Goal: Task Accomplishment & Management: Use online tool/utility

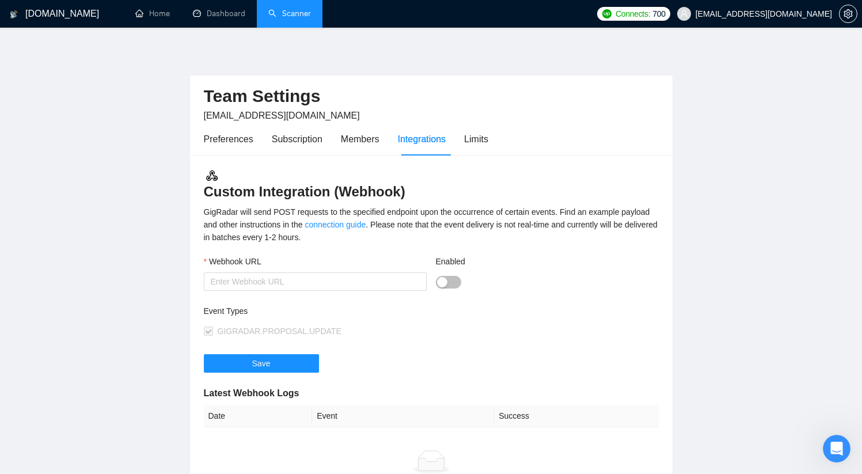
click at [296, 10] on link "Scanner" at bounding box center [289, 14] width 43 height 10
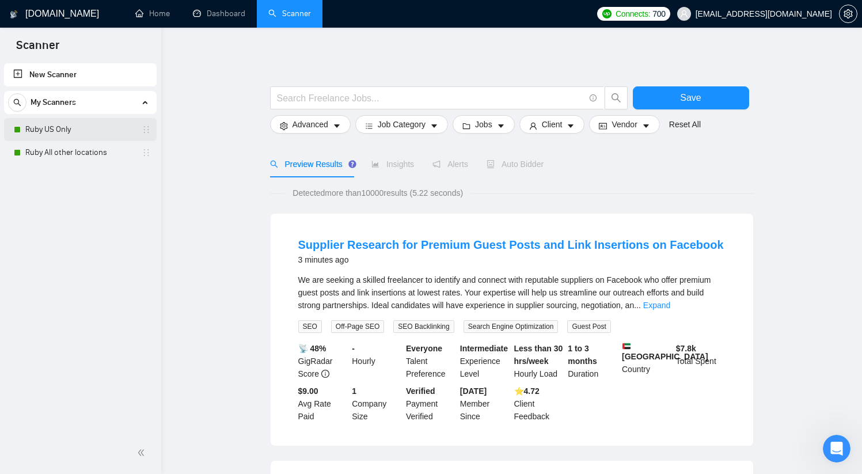
click at [90, 130] on link "Ruby US Only" at bounding box center [79, 129] width 109 height 23
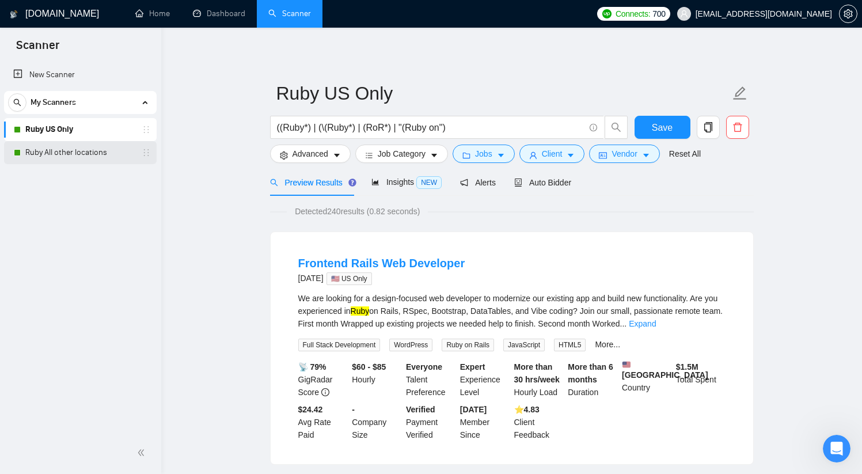
click at [93, 148] on link "Ruby All other locations" at bounding box center [79, 152] width 109 height 23
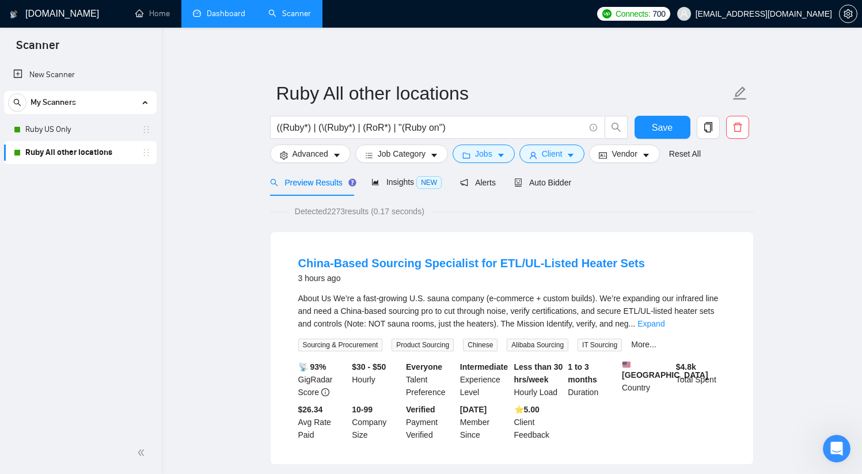
click at [233, 14] on link "Dashboard" at bounding box center [219, 14] width 52 height 10
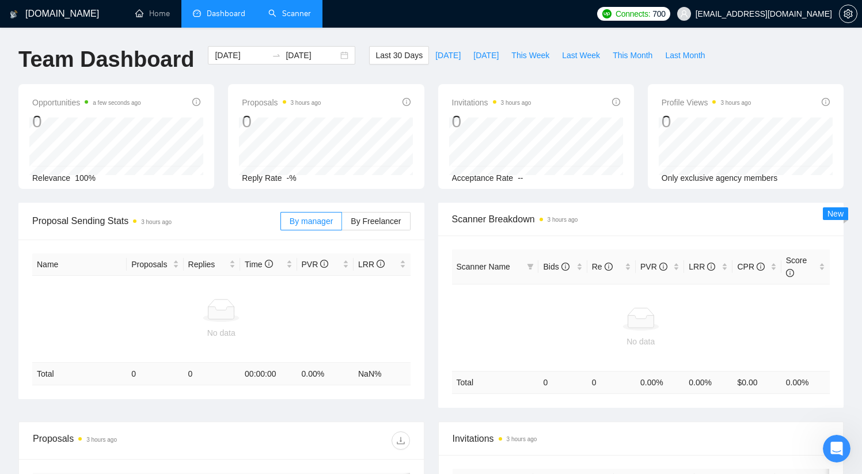
click at [294, 9] on link "Scanner" at bounding box center [289, 14] width 43 height 10
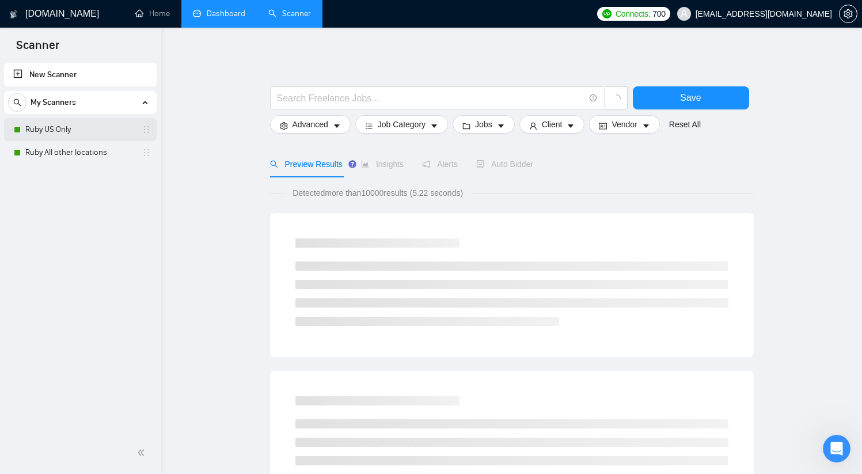
click at [88, 125] on link "Ruby US Only" at bounding box center [79, 129] width 109 height 23
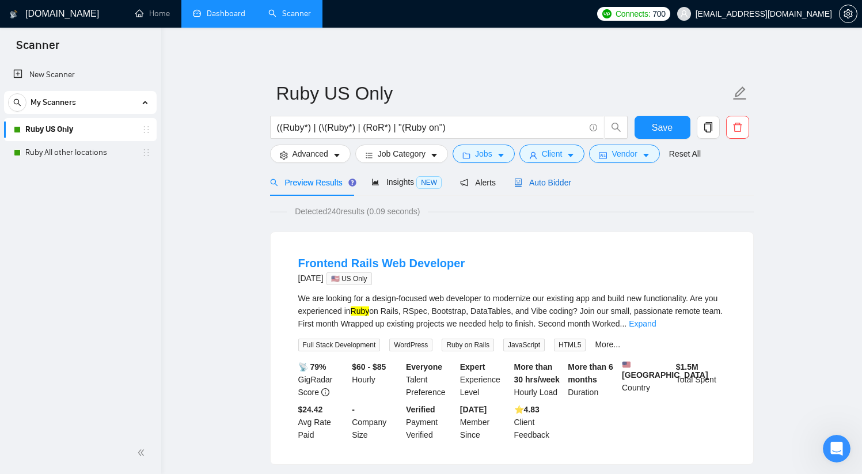
click at [548, 185] on span "Auto Bidder" at bounding box center [542, 182] width 57 height 9
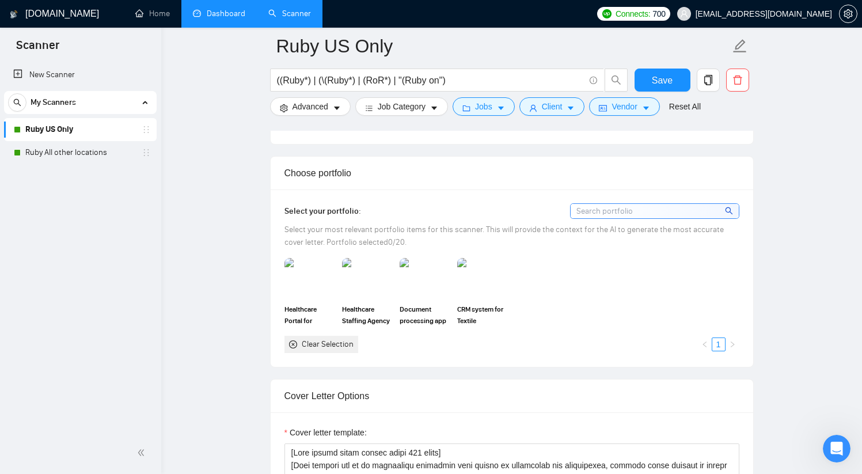
scroll to position [989, 0]
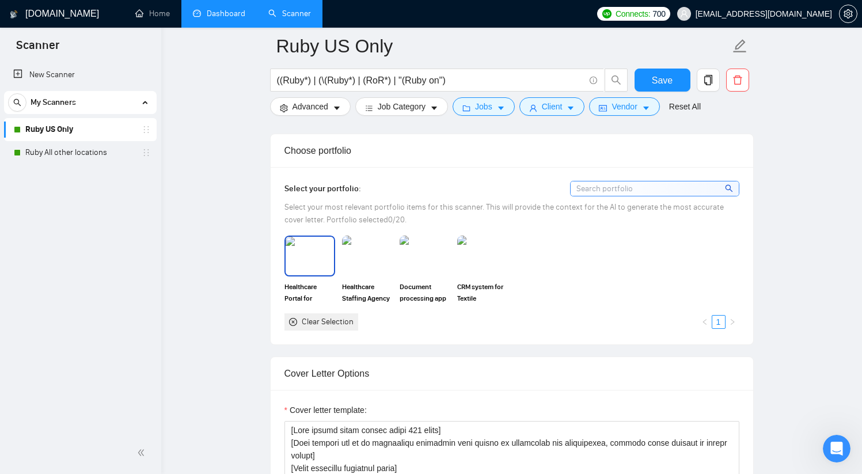
click at [301, 268] on img at bounding box center [309, 256] width 48 height 38
click at [361, 258] on img at bounding box center [367, 256] width 48 height 38
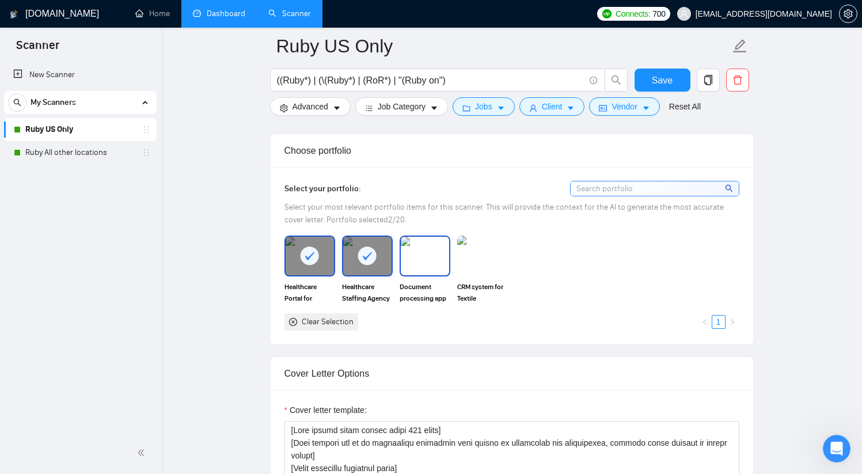
click at [409, 258] on img at bounding box center [425, 256] width 48 height 38
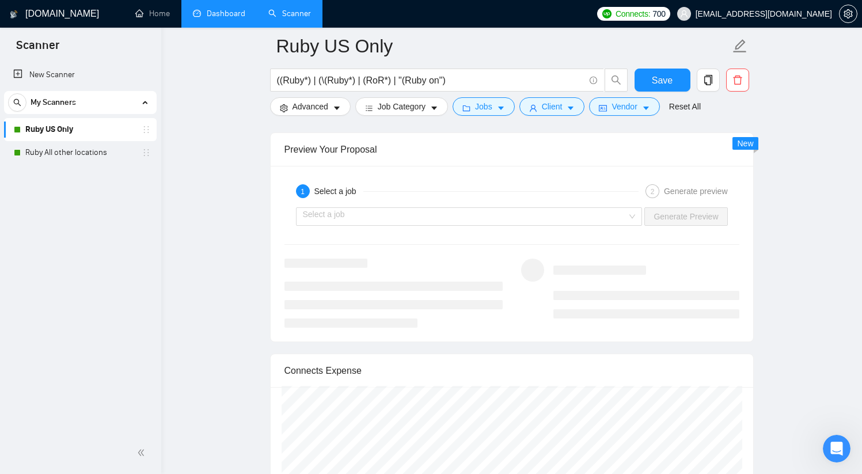
scroll to position [2124, 0]
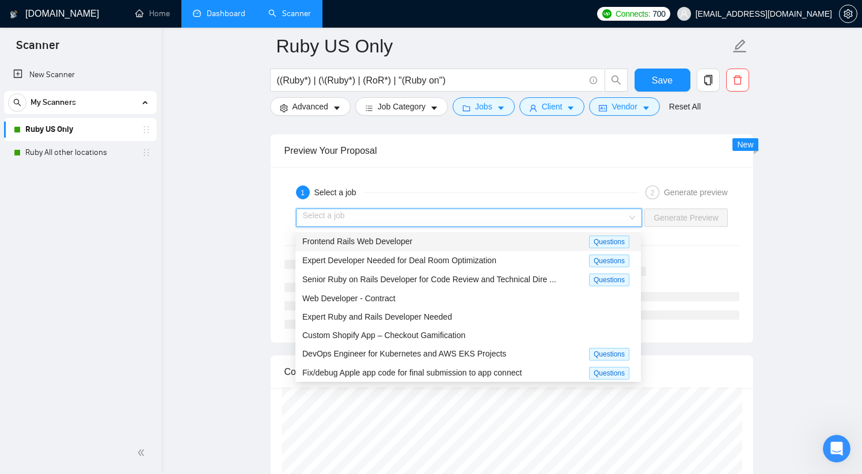
click at [566, 222] on input "search" at bounding box center [465, 217] width 325 height 17
click at [521, 240] on div "Frontend Rails Web Developer" at bounding box center [445, 241] width 287 height 13
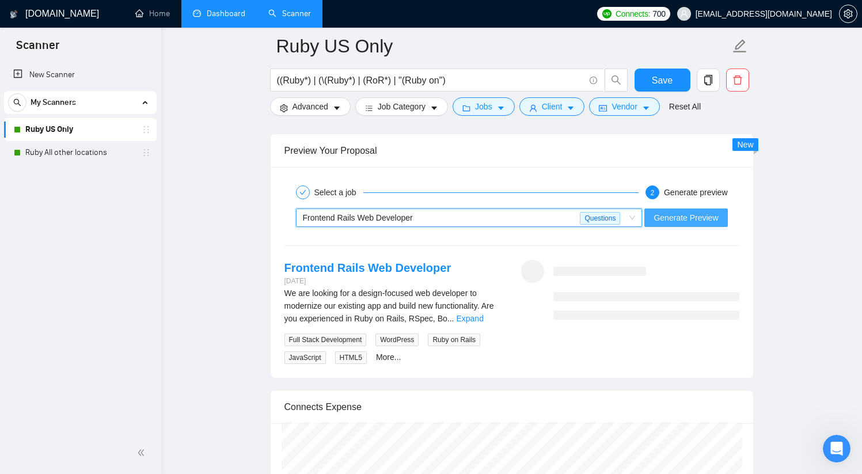
click at [667, 216] on span "Generate Preview" at bounding box center [685, 217] width 64 height 13
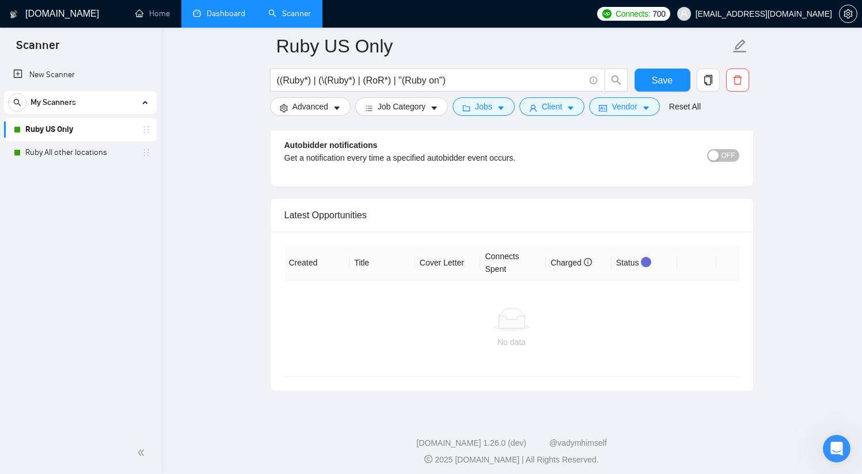
scroll to position [2756, 0]
click at [732, 153] on span "OFF" at bounding box center [728, 153] width 14 height 13
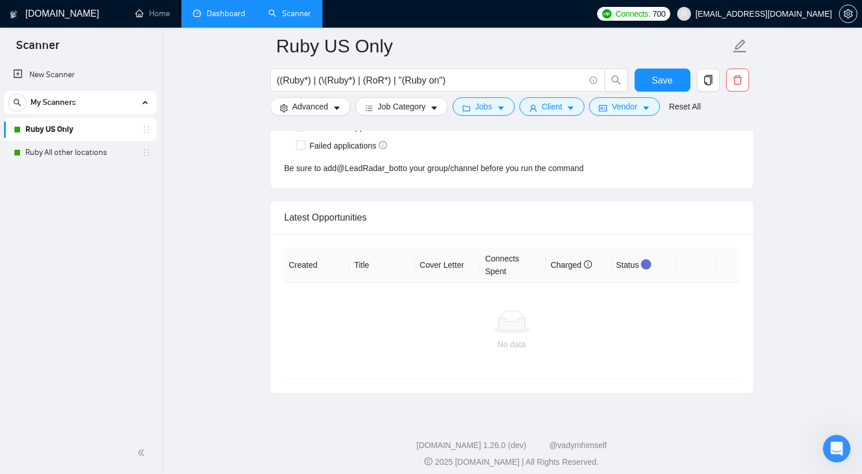
scroll to position [2914, 0]
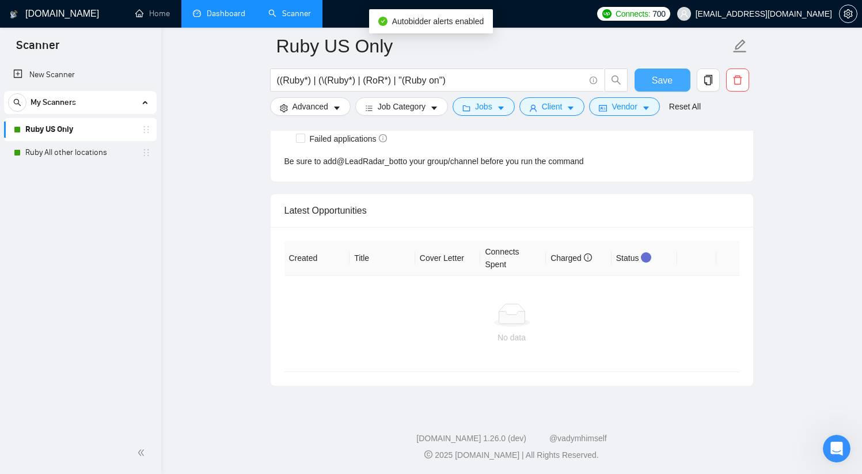
click at [666, 78] on span "Save" at bounding box center [662, 80] width 21 height 14
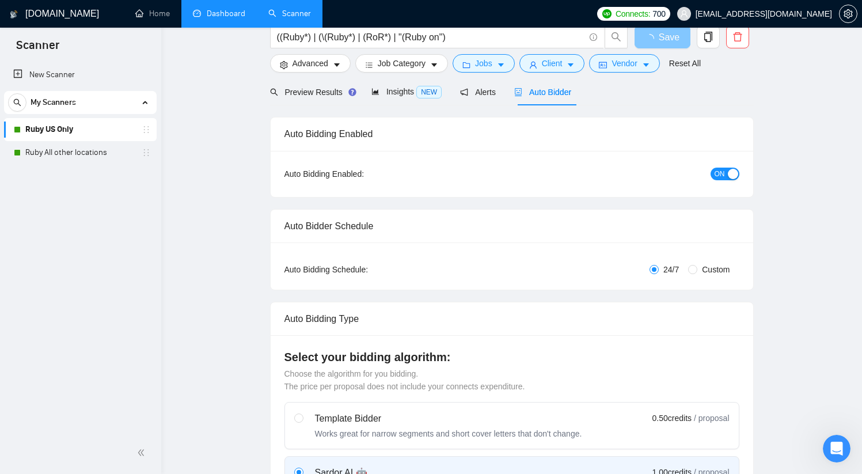
scroll to position [0, 0]
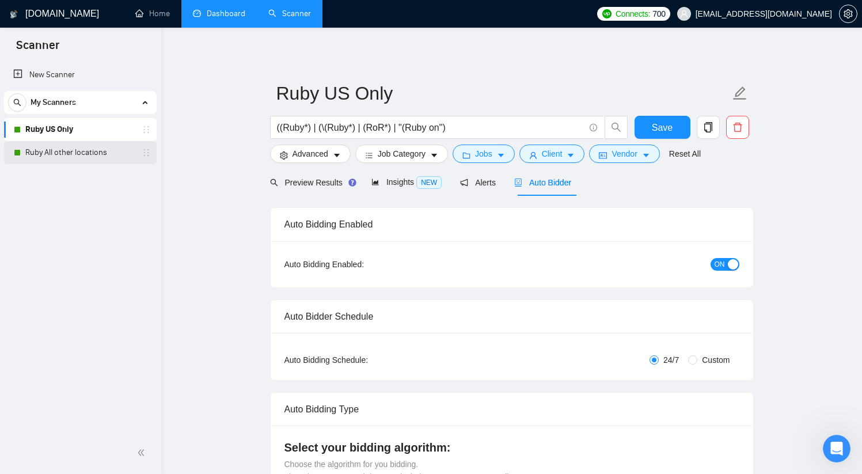
click at [78, 156] on link "Ruby All other locations" at bounding box center [79, 152] width 109 height 23
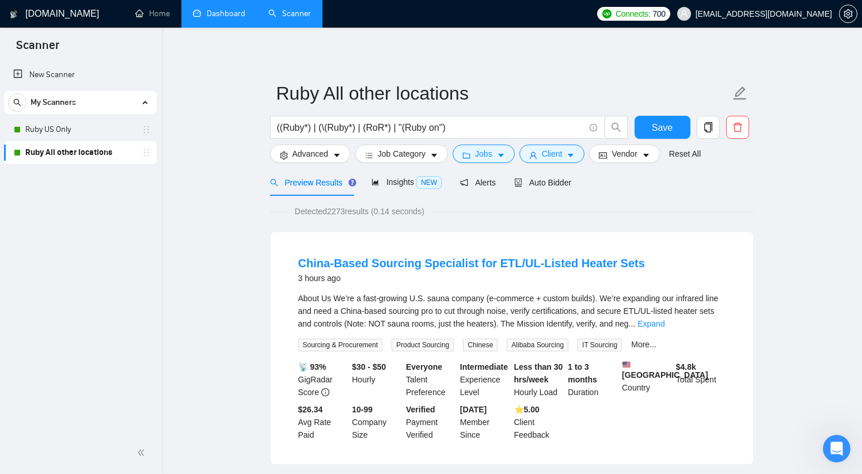
click at [317, 184] on span "Preview Results" at bounding box center [311, 182] width 83 height 9
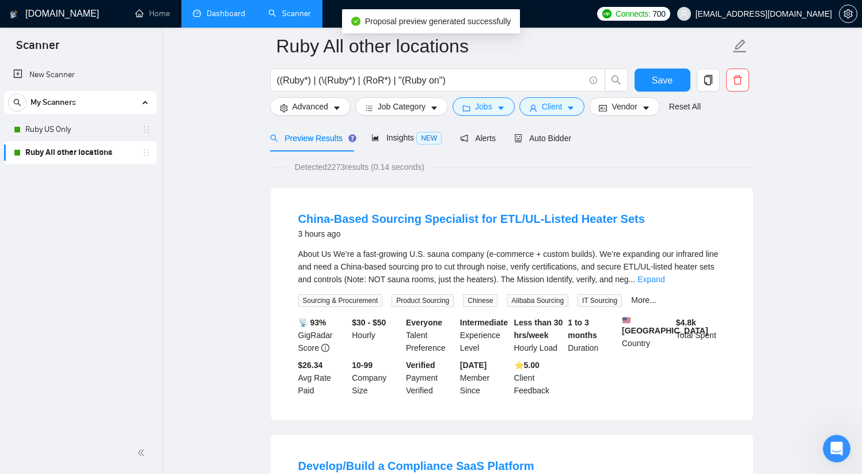
scroll to position [74, 0]
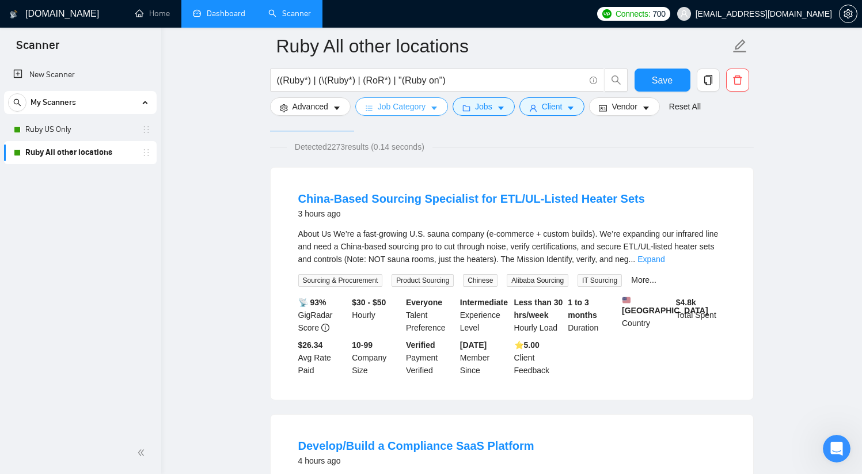
click at [416, 112] on span "Job Category" at bounding box center [402, 106] width 48 height 13
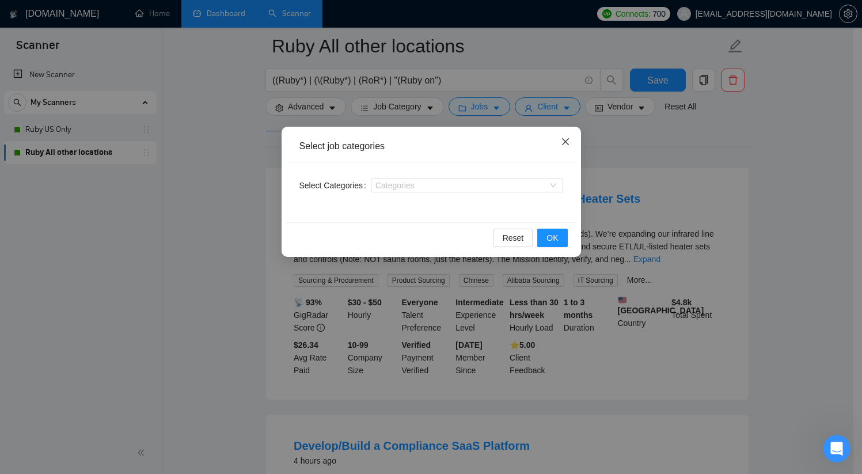
click at [566, 145] on icon "close" at bounding box center [565, 141] width 9 height 9
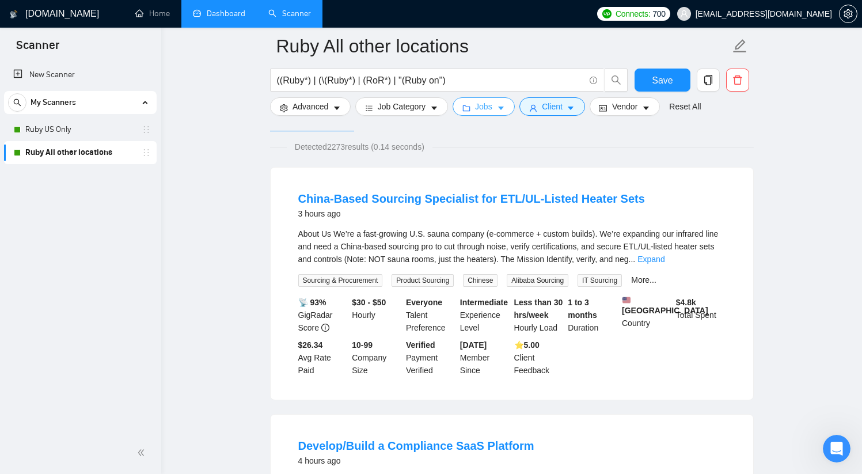
click at [499, 106] on button "Jobs" at bounding box center [483, 106] width 62 height 18
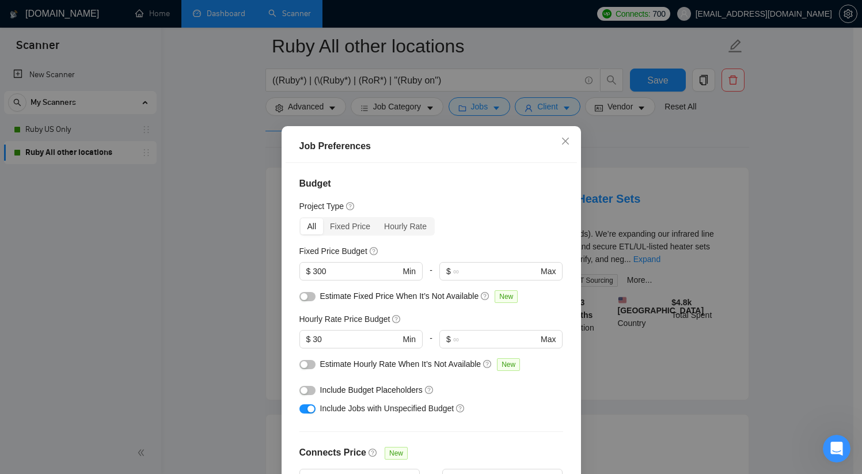
click at [629, 144] on div "Job Preferences Budget Project Type All Fixed Price Hourly Rate Fixed Price Bud…" at bounding box center [431, 237] width 862 height 474
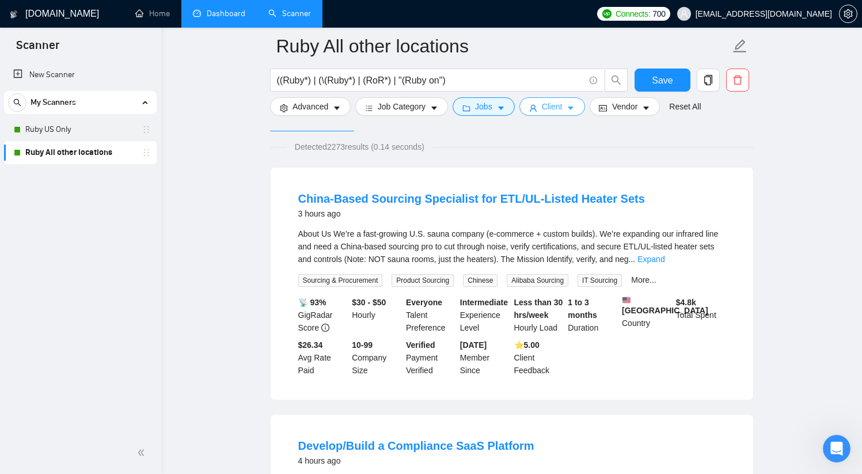
click at [562, 101] on span "Client" at bounding box center [552, 106] width 21 height 13
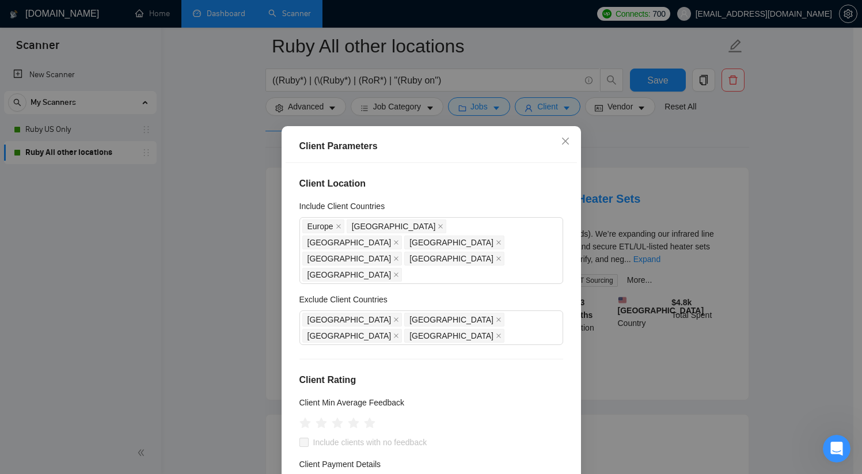
click at [680, 157] on div "Client Parameters Client Location Include Client Countries [GEOGRAPHIC_DATA] [G…" at bounding box center [431, 237] width 862 height 474
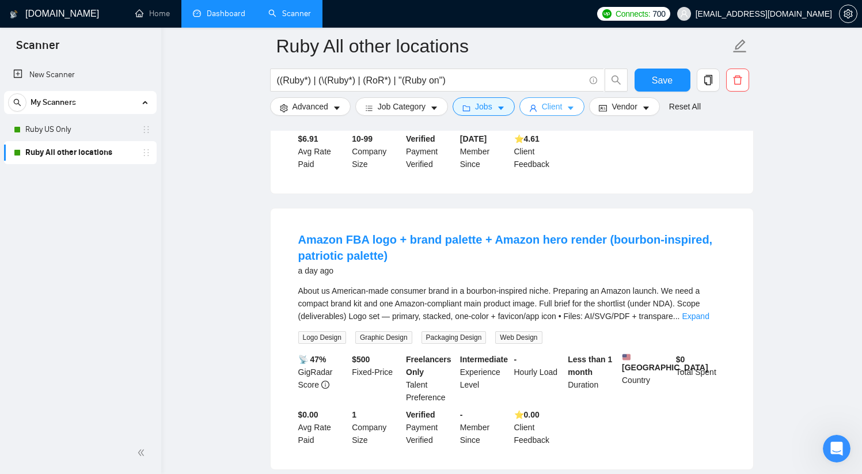
scroll to position [0, 0]
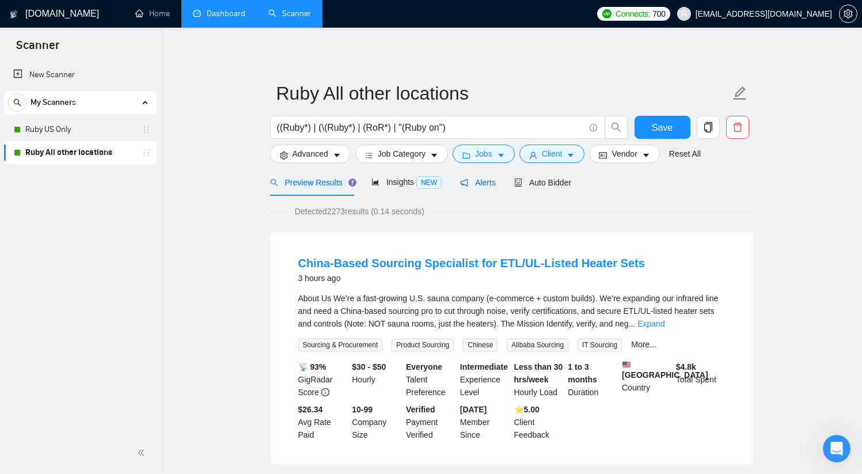
click at [489, 184] on span "Alerts" at bounding box center [478, 182] width 36 height 9
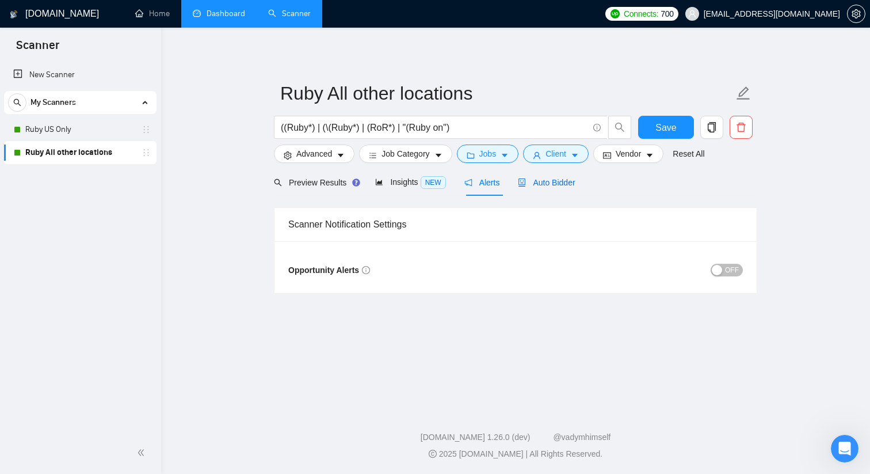
click at [553, 182] on span "Auto Bidder" at bounding box center [546, 182] width 57 height 9
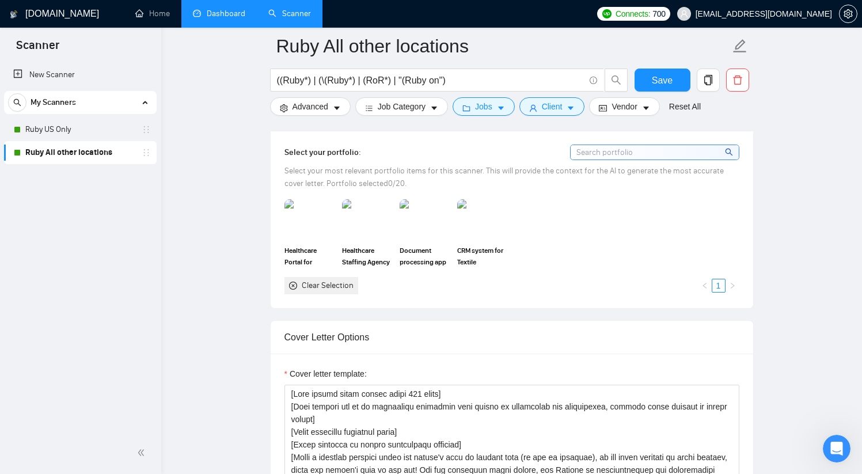
scroll to position [1052, 0]
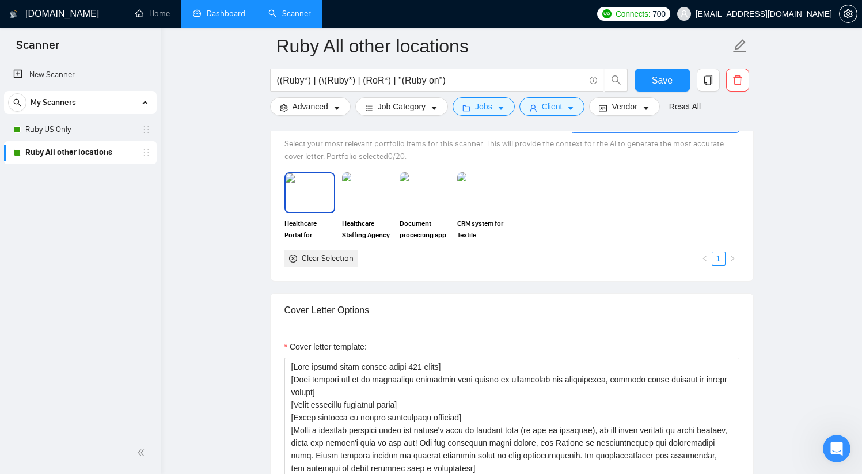
click at [307, 196] on img at bounding box center [309, 192] width 48 height 38
drag, startPoint x: 363, startPoint y: 192, endPoint x: 409, endPoint y: 193, distance: 46.1
click at [363, 193] on img at bounding box center [367, 192] width 48 height 38
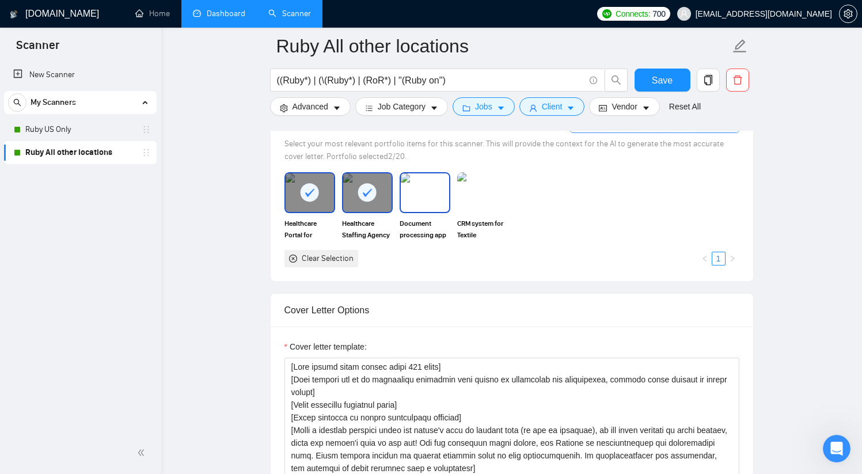
drag, startPoint x: 428, startPoint y: 195, endPoint x: 450, endPoint y: 196, distance: 22.5
click at [428, 196] on img at bounding box center [425, 192] width 48 height 38
click at [478, 199] on img at bounding box center [482, 192] width 51 height 40
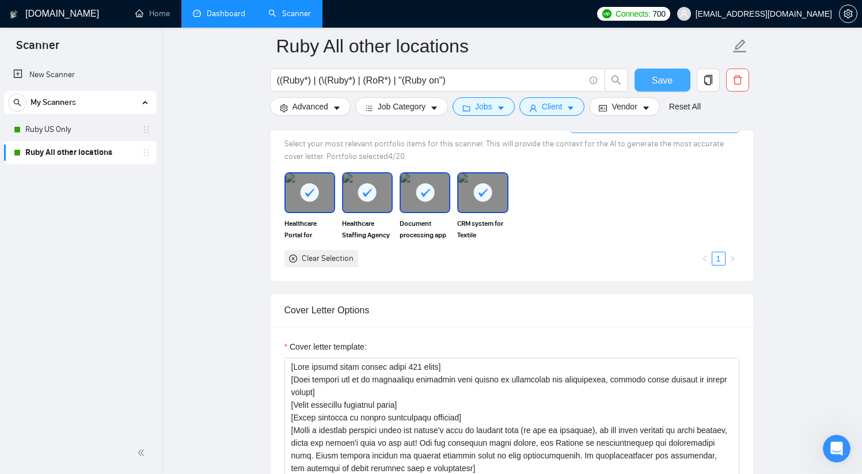
click at [654, 85] on span "Save" at bounding box center [662, 80] width 21 height 14
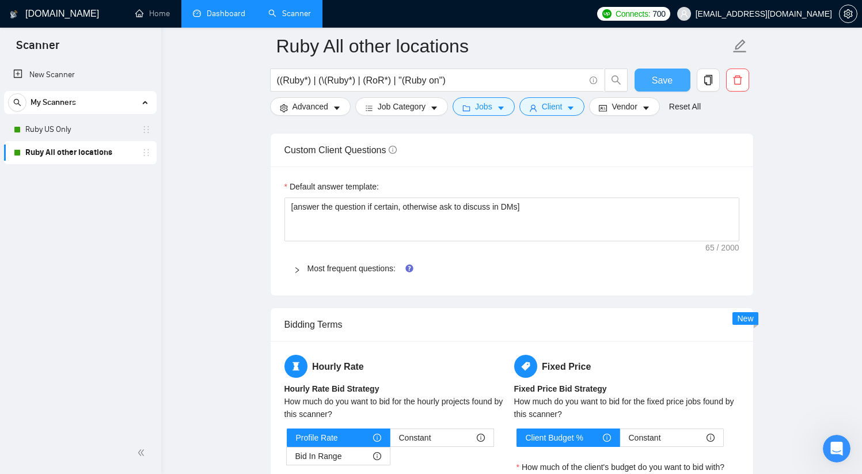
scroll to position [1612, 0]
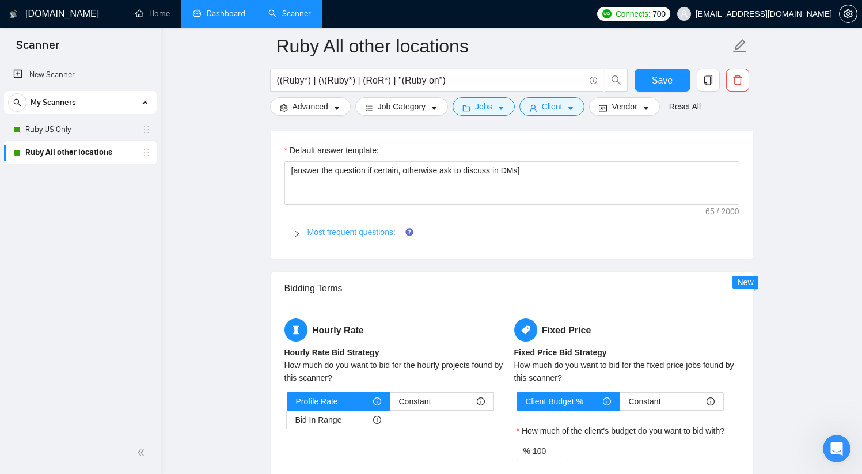
drag, startPoint x: 383, startPoint y: 227, endPoint x: 390, endPoint y: 226, distance: 7.5
click at [382, 227] on link "Most frequent questions:" at bounding box center [351, 231] width 88 height 9
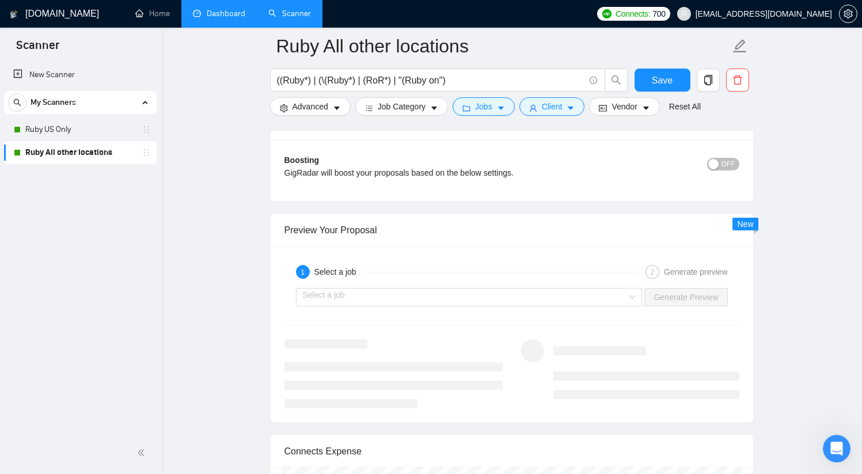
scroll to position [2429, 0]
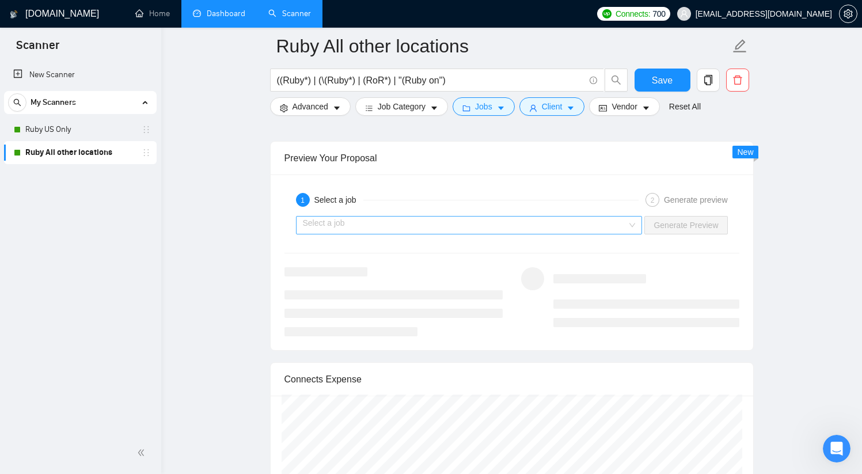
click at [612, 228] on input "search" at bounding box center [465, 224] width 325 height 17
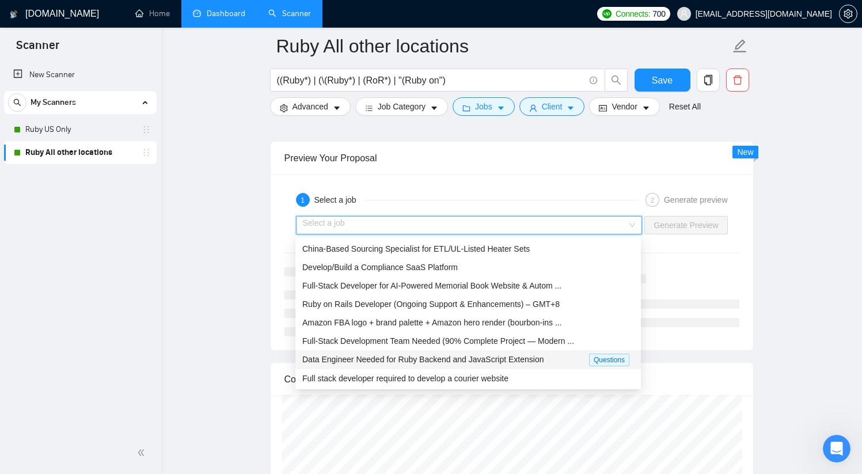
click at [496, 357] on span "Data Engineer Needed for Ruby Backend and JavaScript Extension" at bounding box center [422, 359] width 241 height 9
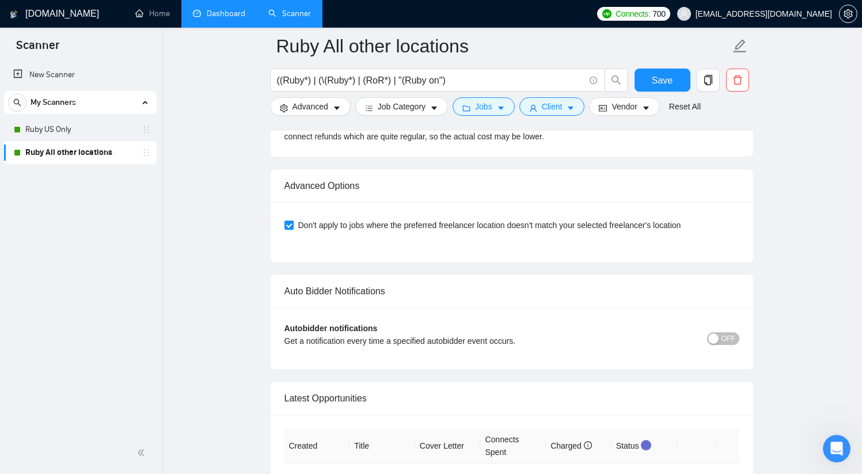
scroll to position [3008, 0]
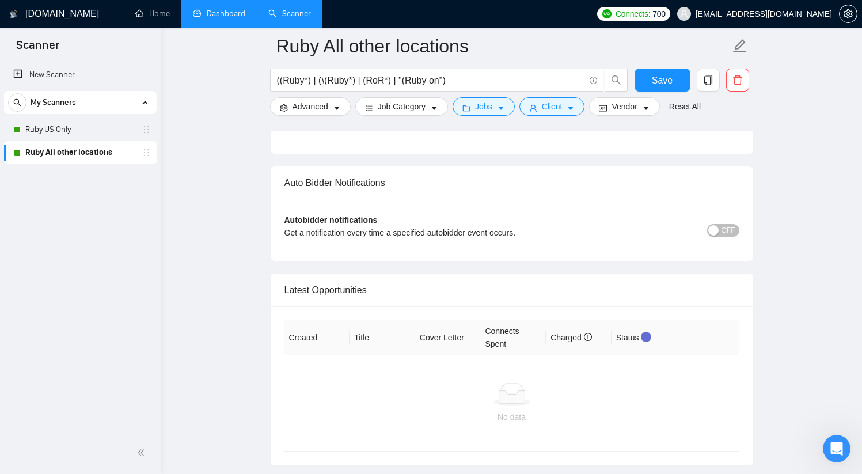
click at [727, 233] on span "OFF" at bounding box center [728, 230] width 14 height 13
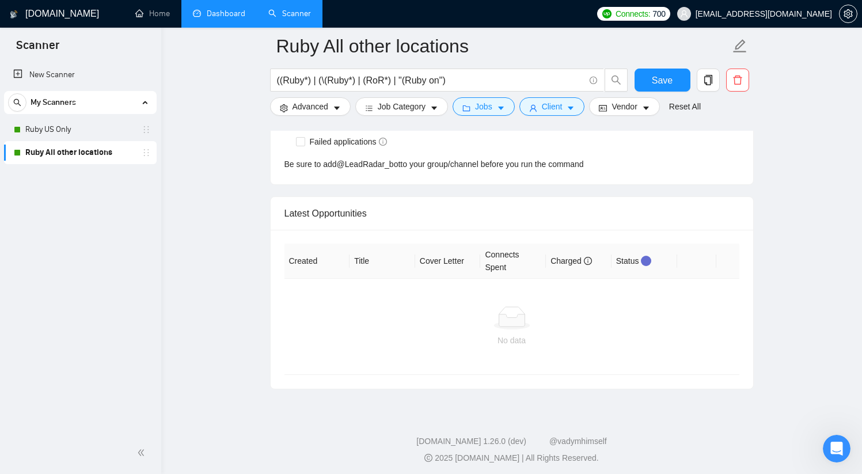
scroll to position [3204, 0]
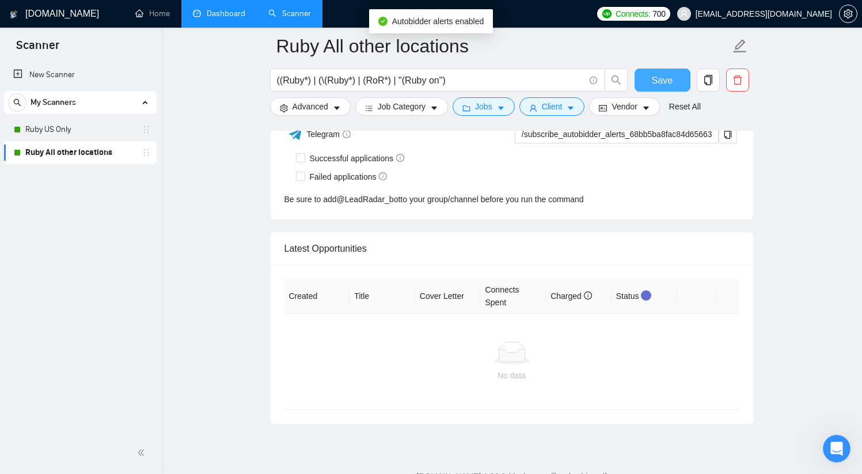
click at [674, 82] on button "Save" at bounding box center [662, 79] width 56 height 23
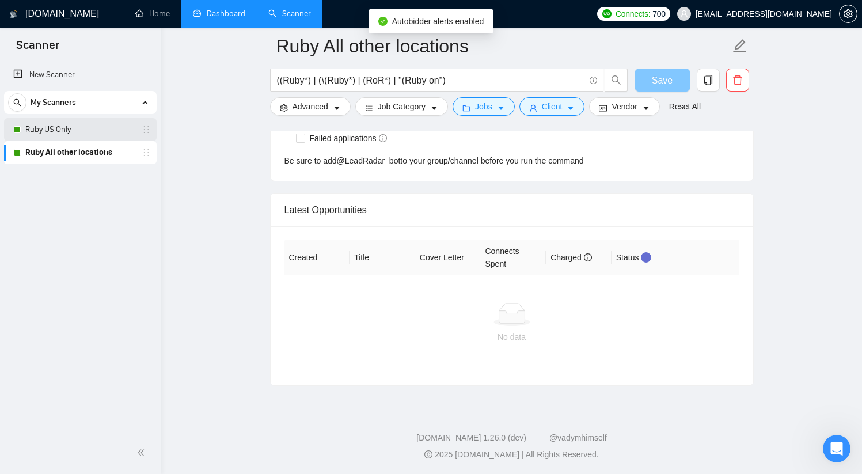
scroll to position [2892, 0]
click at [78, 129] on link "Ruby US Only" at bounding box center [79, 129] width 109 height 23
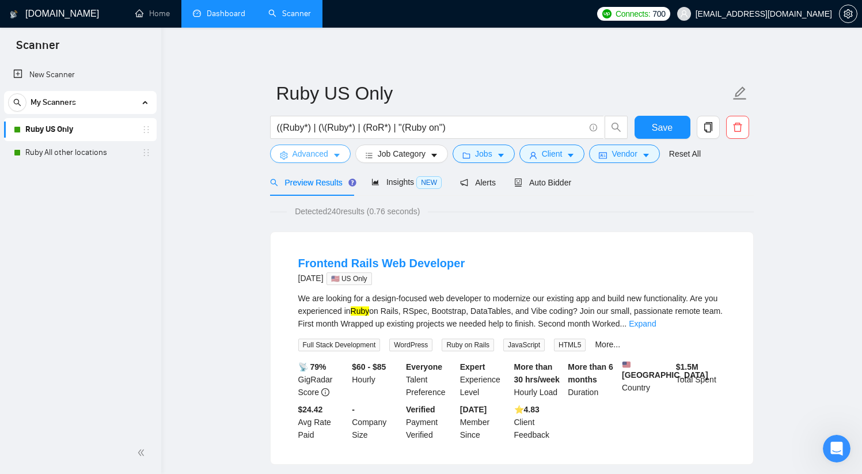
click at [303, 155] on span "Advanced" at bounding box center [310, 153] width 36 height 13
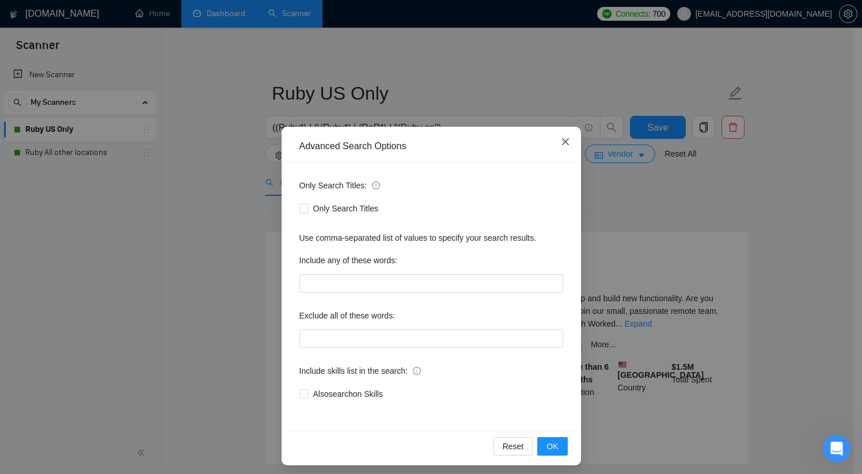
click at [565, 137] on icon "close" at bounding box center [565, 141] width 9 height 9
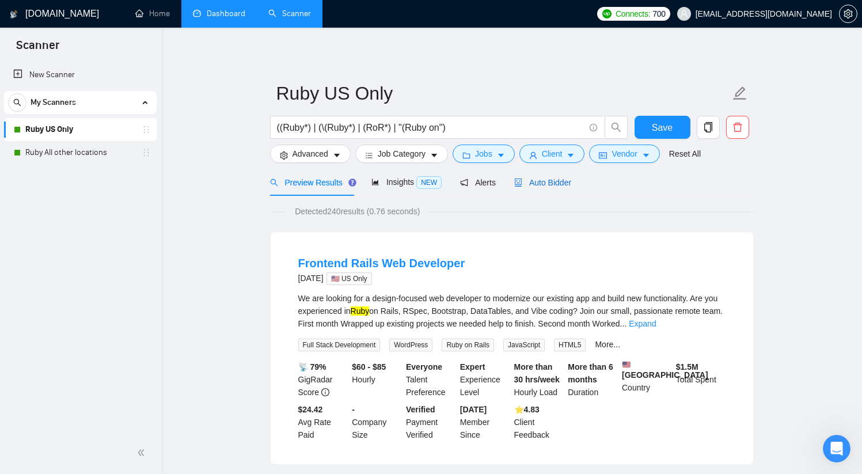
click at [540, 182] on span "Auto Bidder" at bounding box center [542, 182] width 57 height 9
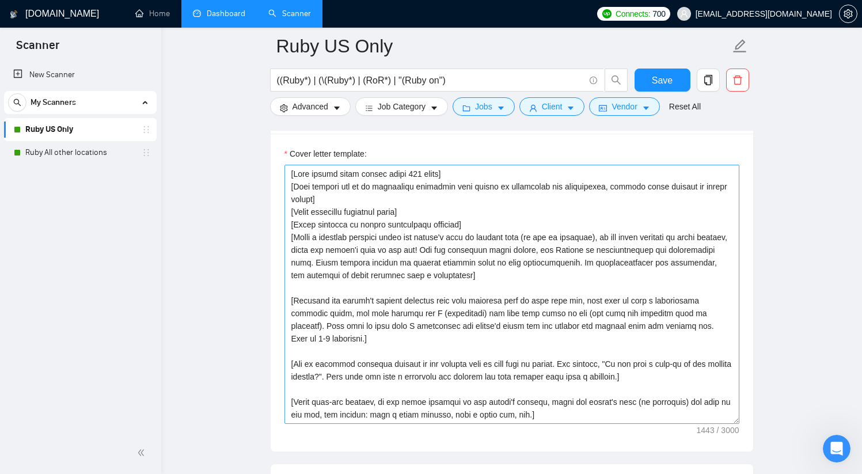
scroll to position [1262, 0]
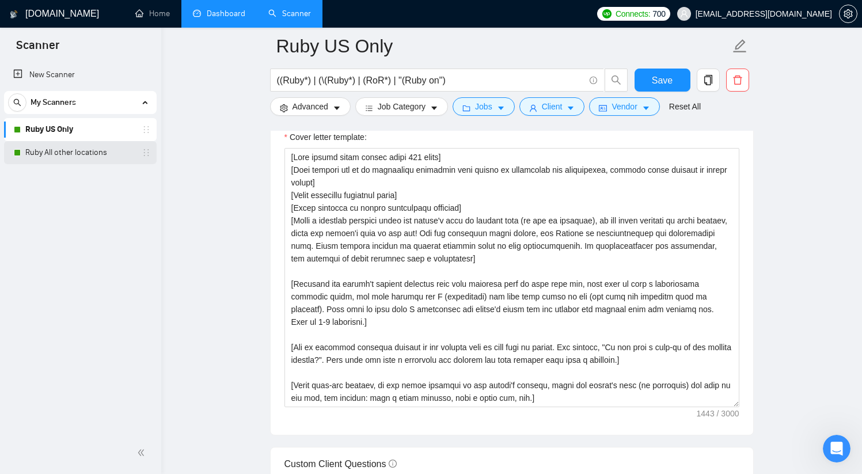
click at [92, 155] on link "Ruby All other locations" at bounding box center [79, 152] width 109 height 23
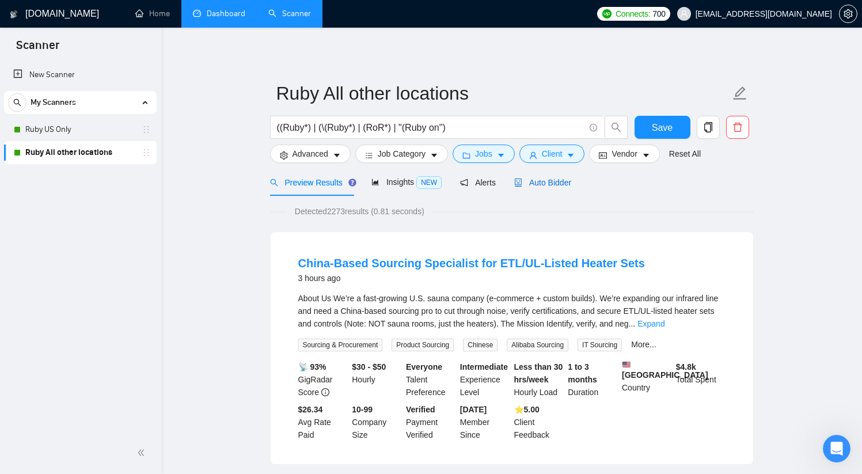
drag, startPoint x: 547, startPoint y: 182, endPoint x: 542, endPoint y: 193, distance: 11.6
click at [547, 182] on span "Auto Bidder" at bounding box center [542, 182] width 57 height 9
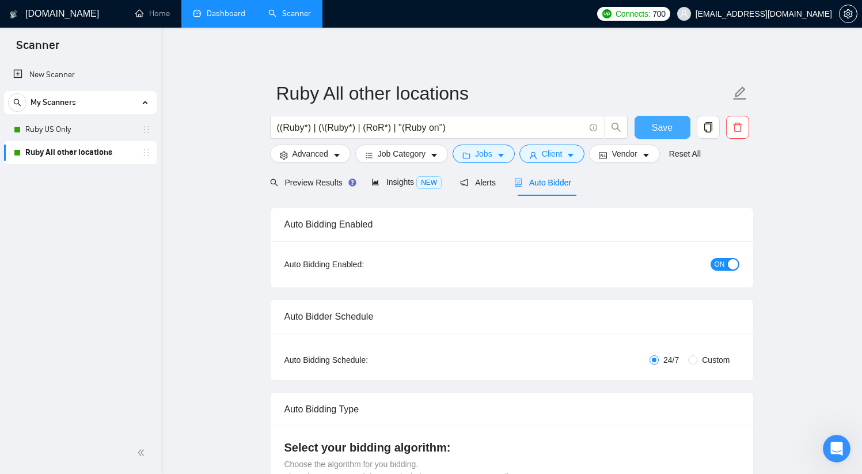
click at [666, 123] on span "Save" at bounding box center [662, 127] width 21 height 14
click at [147, 127] on icon "holder" at bounding box center [146, 129] width 9 height 9
click at [130, 125] on link "Ruby US Only" at bounding box center [79, 129] width 109 height 23
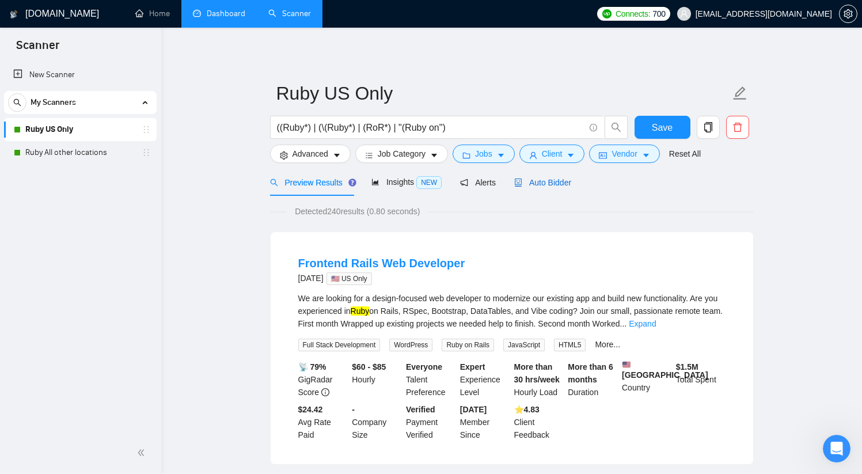
click at [551, 180] on span "Auto Bidder" at bounding box center [542, 182] width 57 height 9
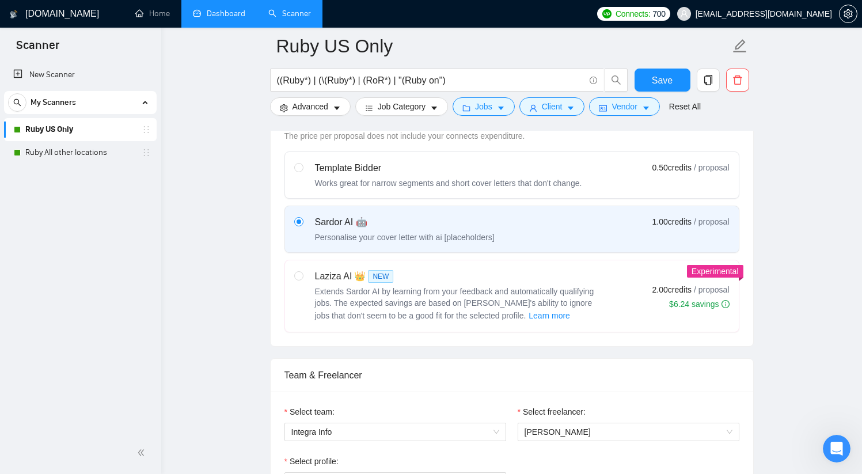
scroll to position [348, 0]
click at [298, 275] on input "radio" at bounding box center [298, 277] width 8 height 8
radio input "true"
radio input "false"
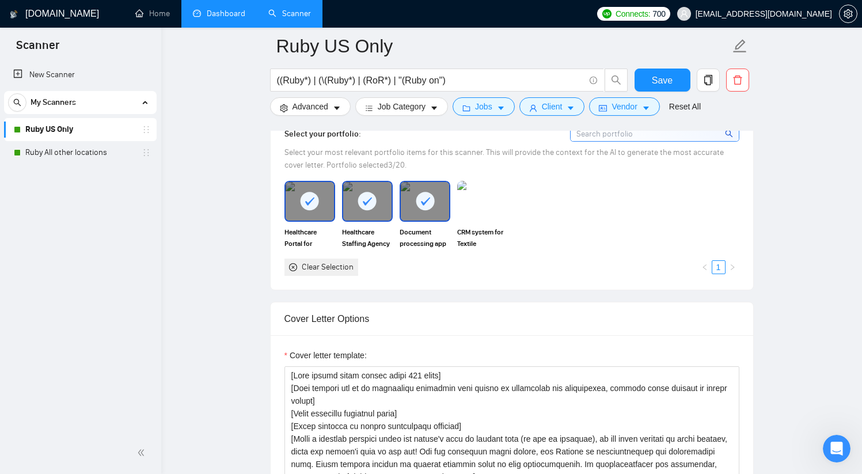
scroll to position [1066, 0]
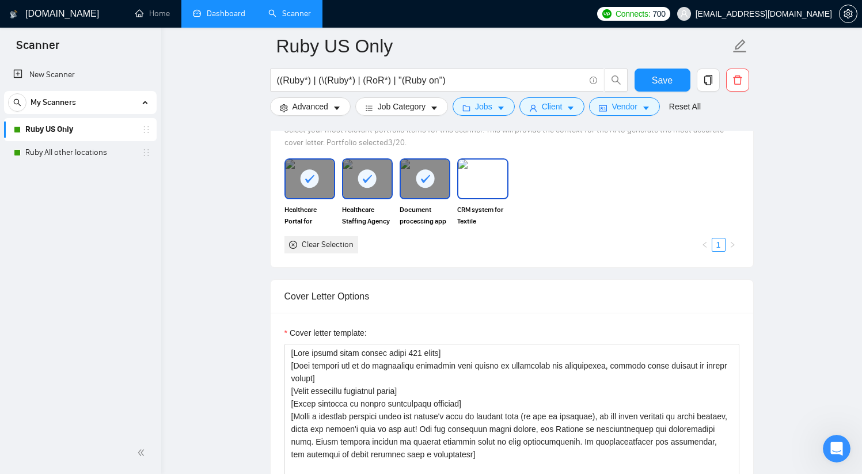
click at [483, 186] on img at bounding box center [482, 178] width 48 height 38
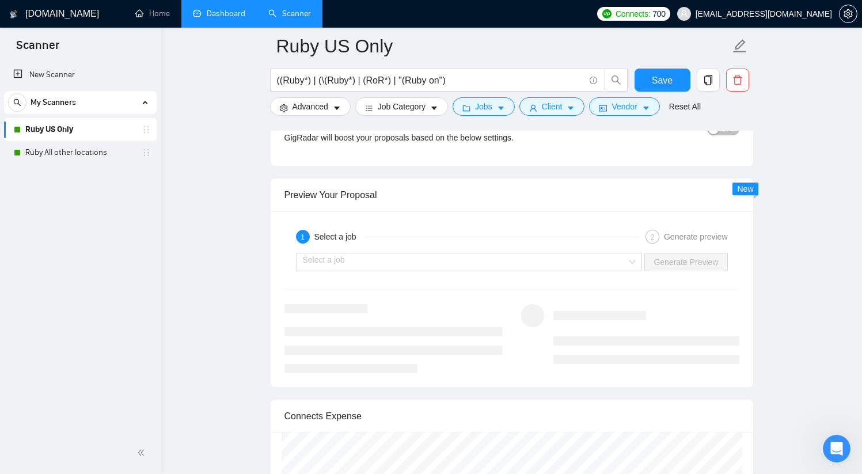
scroll to position [2140, 0]
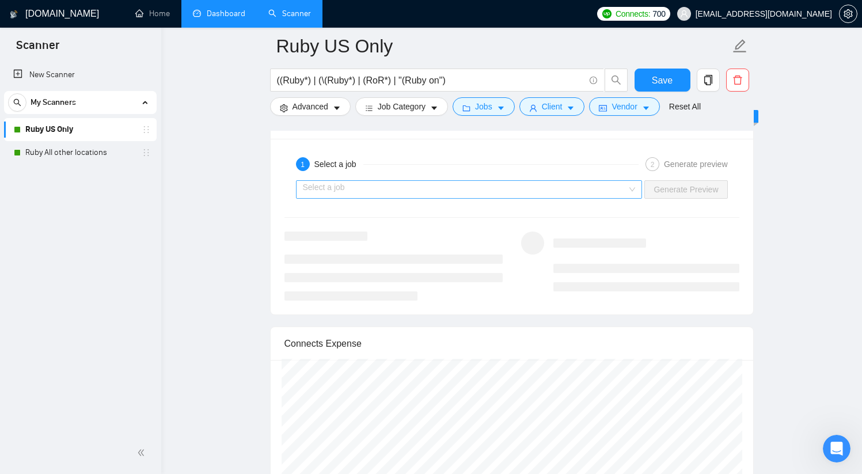
click at [623, 186] on input "search" at bounding box center [465, 189] width 325 height 17
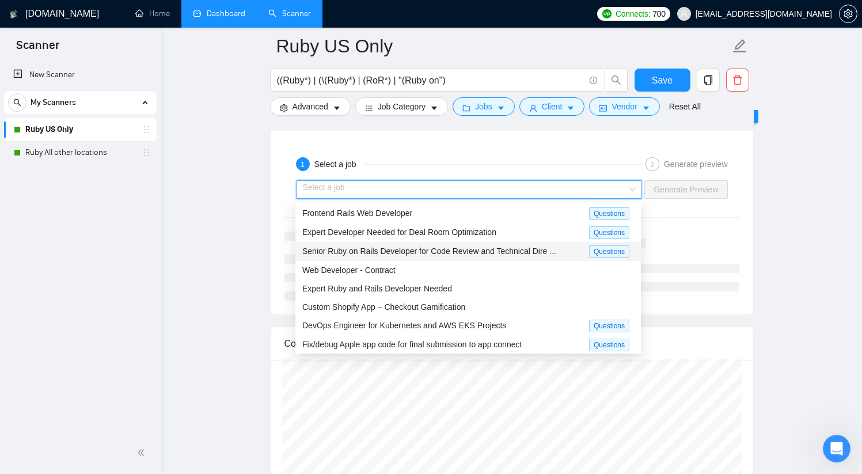
click at [527, 254] on div "Senior Ruby on Rails Developer for Code Review and Technical Dire ..." at bounding box center [445, 251] width 287 height 13
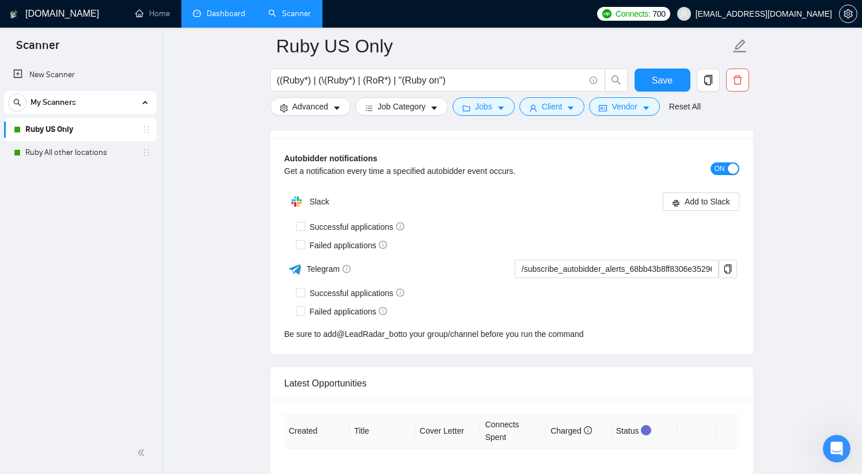
scroll to position [2917, 0]
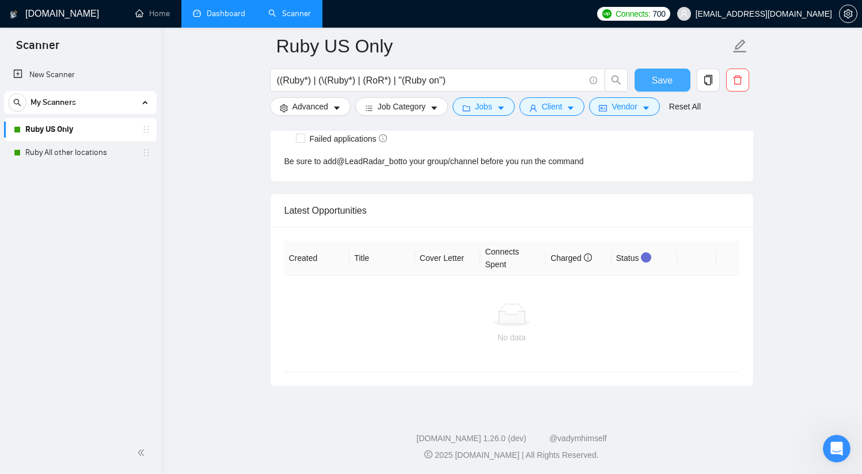
click at [656, 79] on span "Save" at bounding box center [662, 80] width 21 height 14
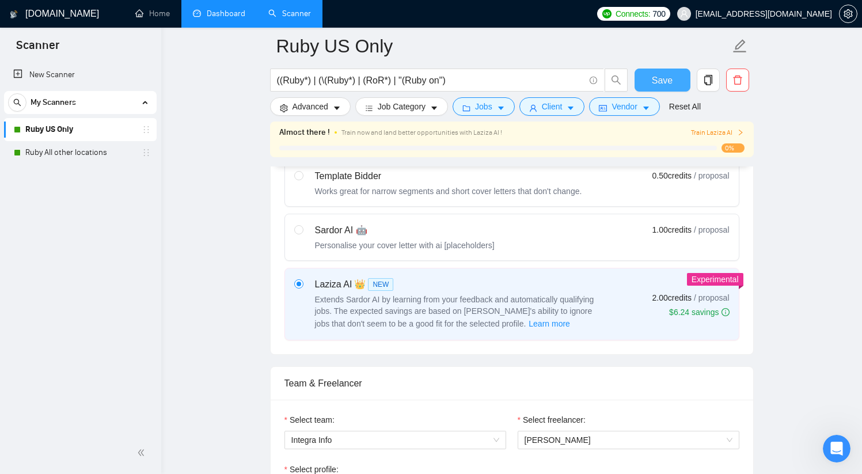
scroll to position [0, 0]
